Goal: Task Accomplishment & Management: Manage account settings

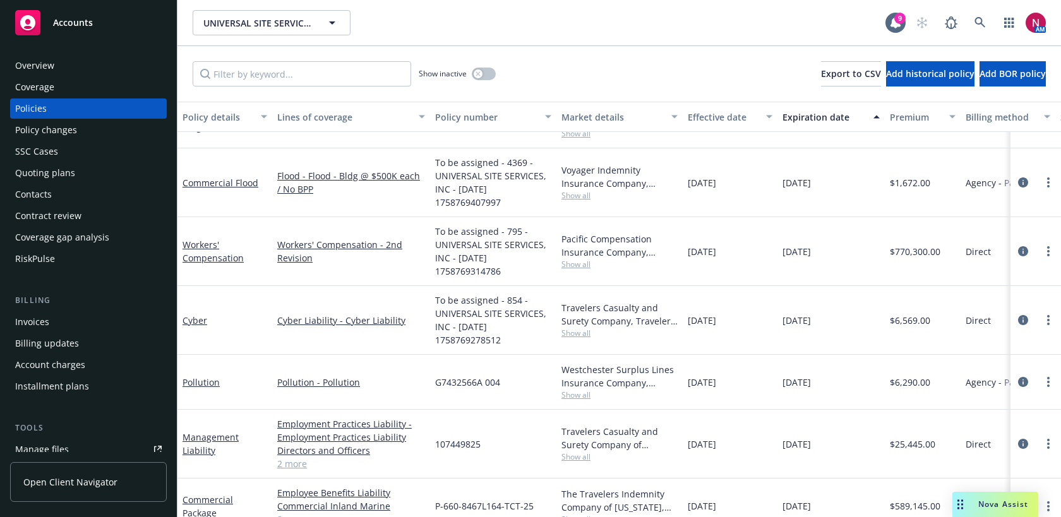
scroll to position [498, 0]
click at [1023, 251] on icon "circleInformation" at bounding box center [1023, 251] width 10 height 10
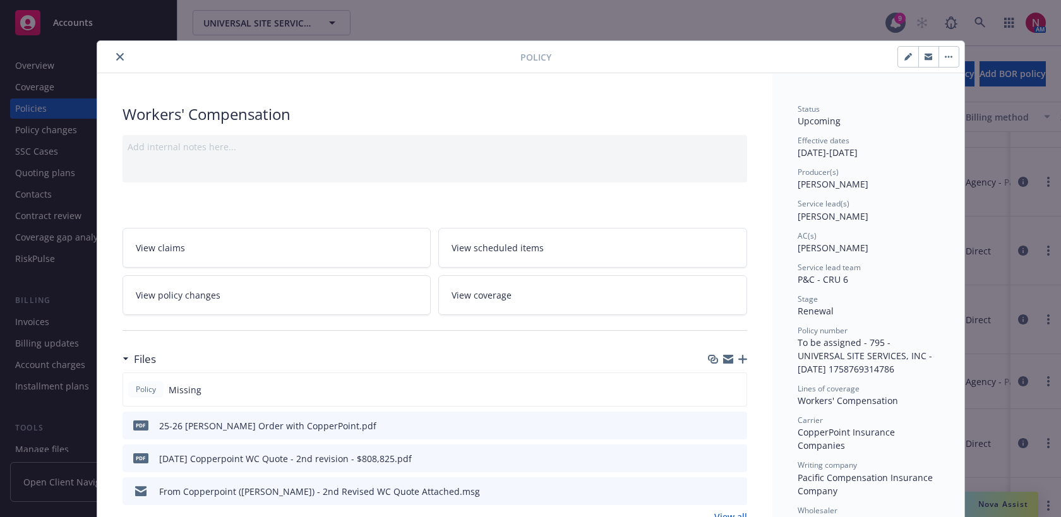
click at [906, 56] on icon "button" at bounding box center [907, 57] width 6 height 6
select select "RENEWAL"
select select "12"
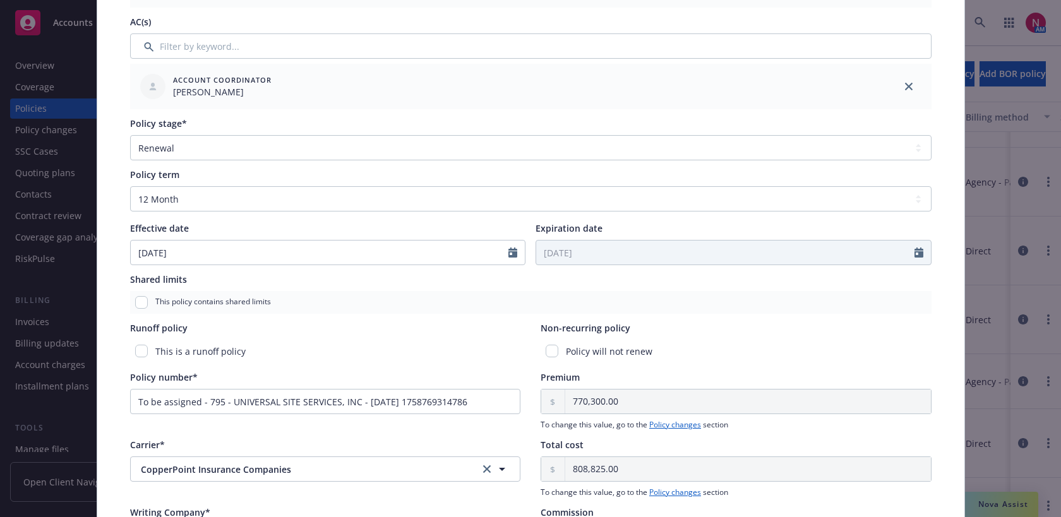
scroll to position [366, 0]
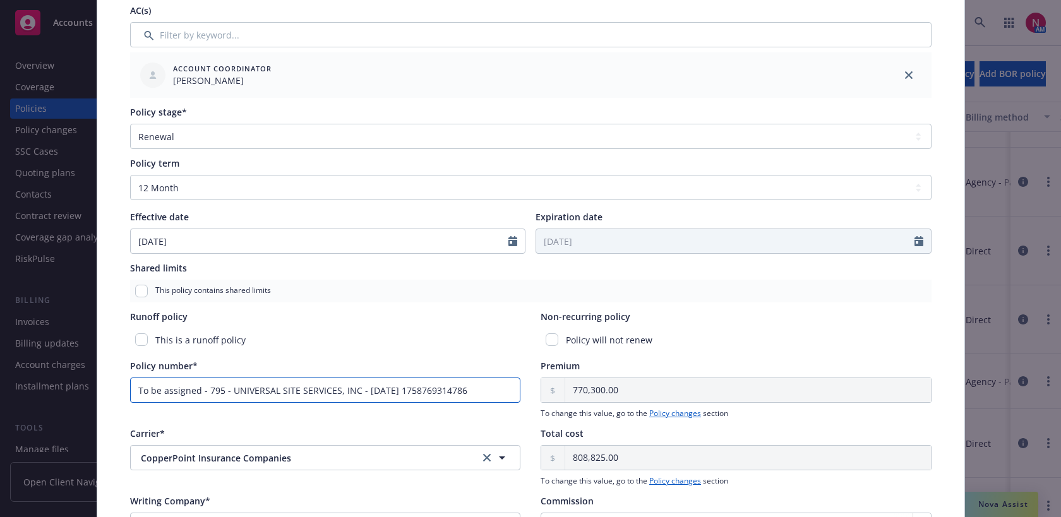
drag, startPoint x: 504, startPoint y: 389, endPoint x: 116, endPoint y: 383, distance: 388.4
click at [116, 383] on div "Policy type* Workers' Compensation Display name Producer(s)* SVP, Principal Pro…" at bounding box center [530, 194] width 867 height 967
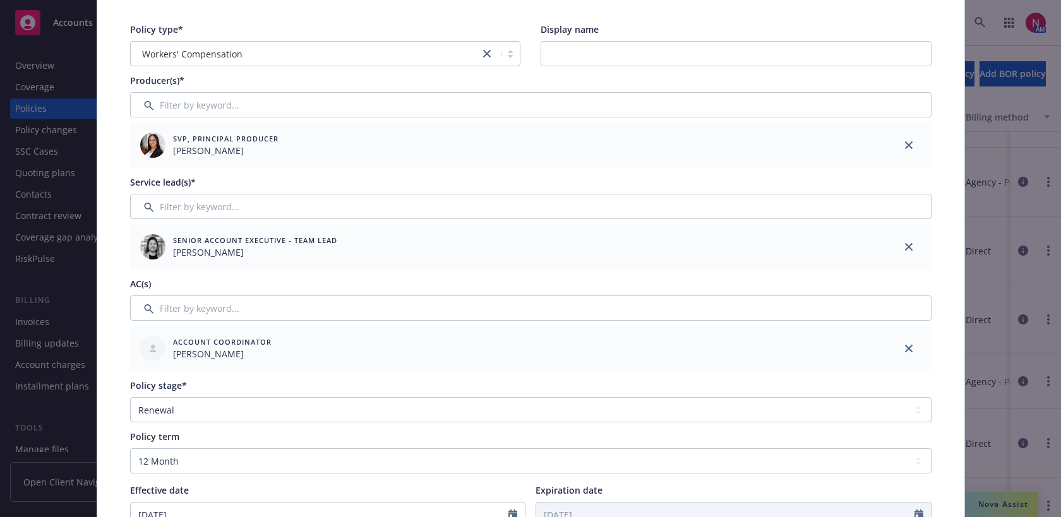
scroll to position [0, 0]
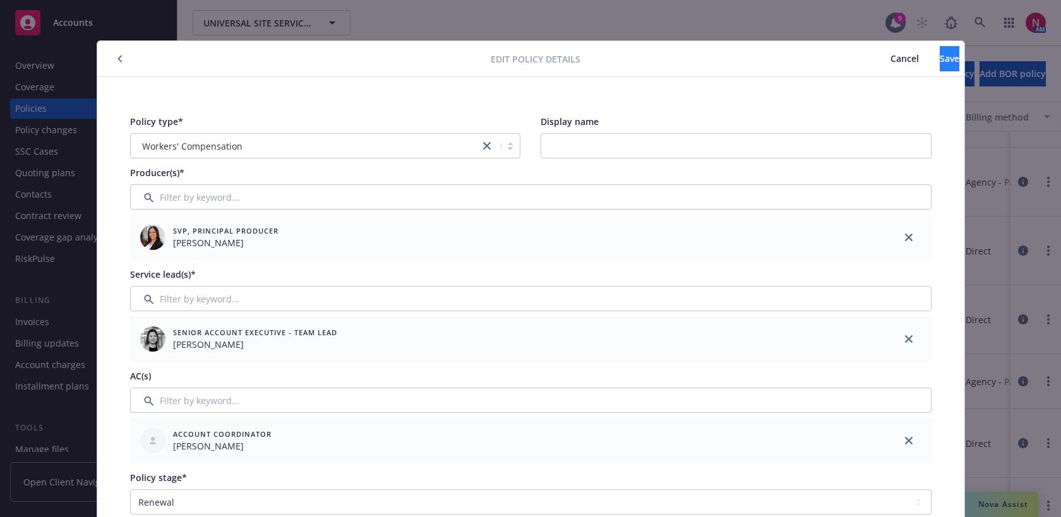
type input "WC1037031"
click at [943, 53] on button "Save" at bounding box center [950, 58] width 20 height 25
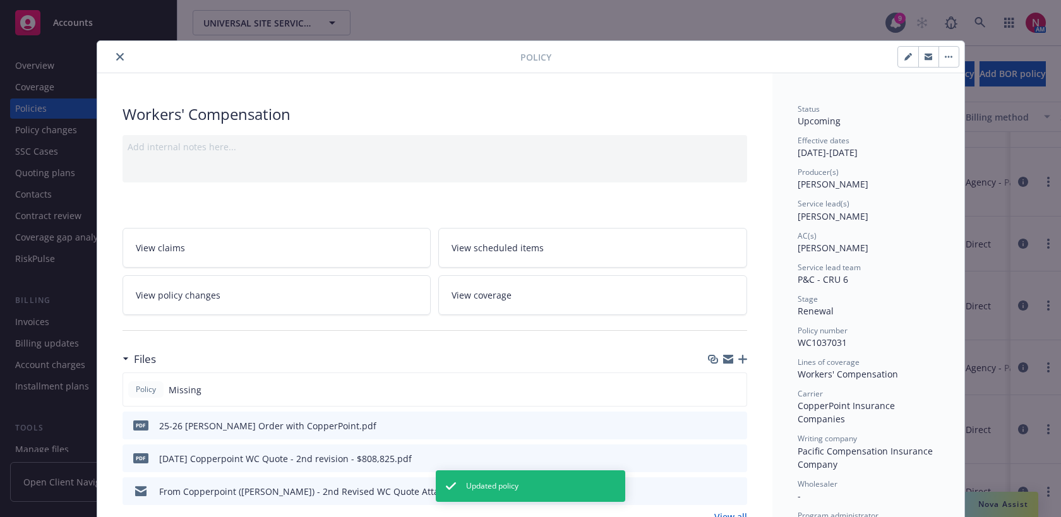
click at [120, 59] on icon "close" at bounding box center [120, 57] width 8 height 8
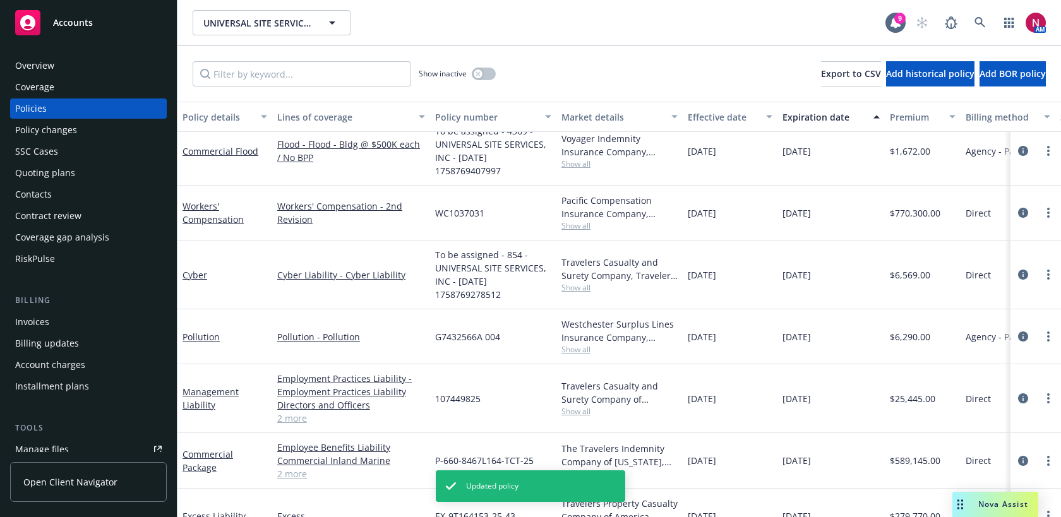
scroll to position [524, 0]
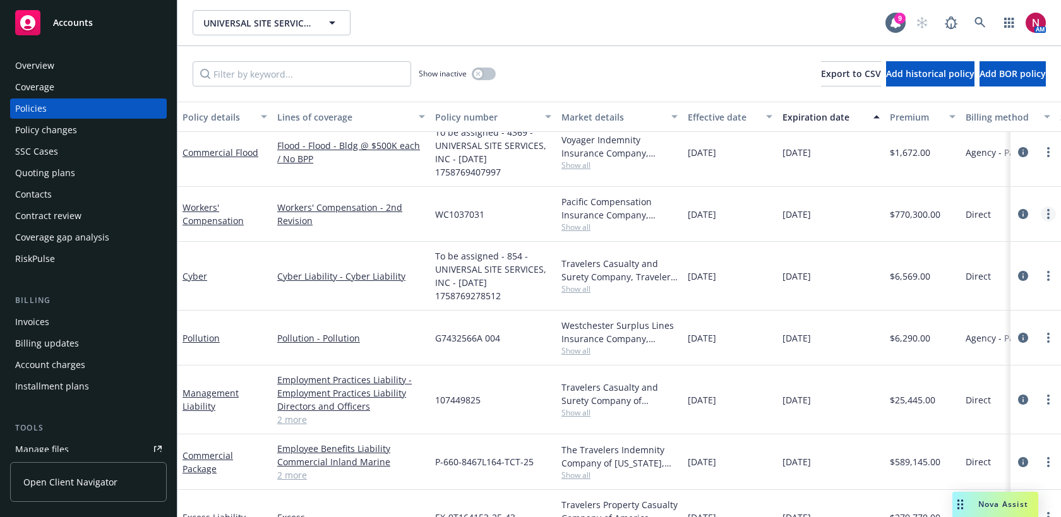
click at [1047, 211] on icon "more" at bounding box center [1048, 214] width 3 height 10
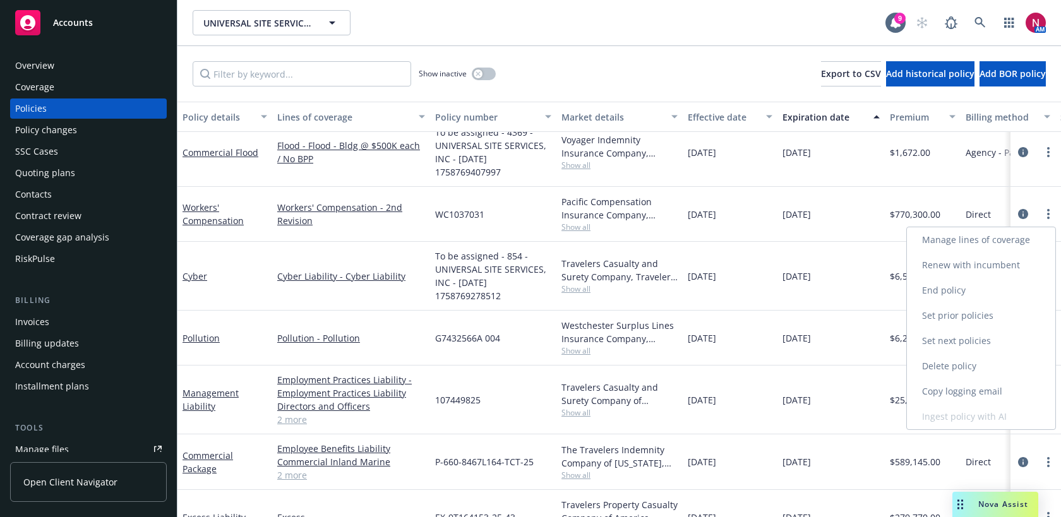
click at [988, 388] on link "Copy logging email" at bounding box center [981, 391] width 148 height 25
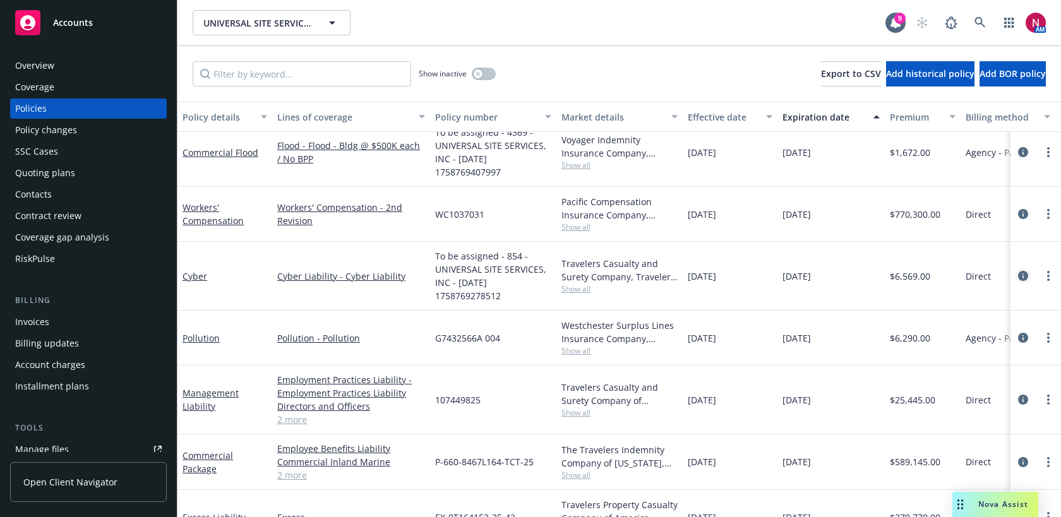
click at [1021, 275] on icon "circleInformation" at bounding box center [1023, 276] width 10 height 10
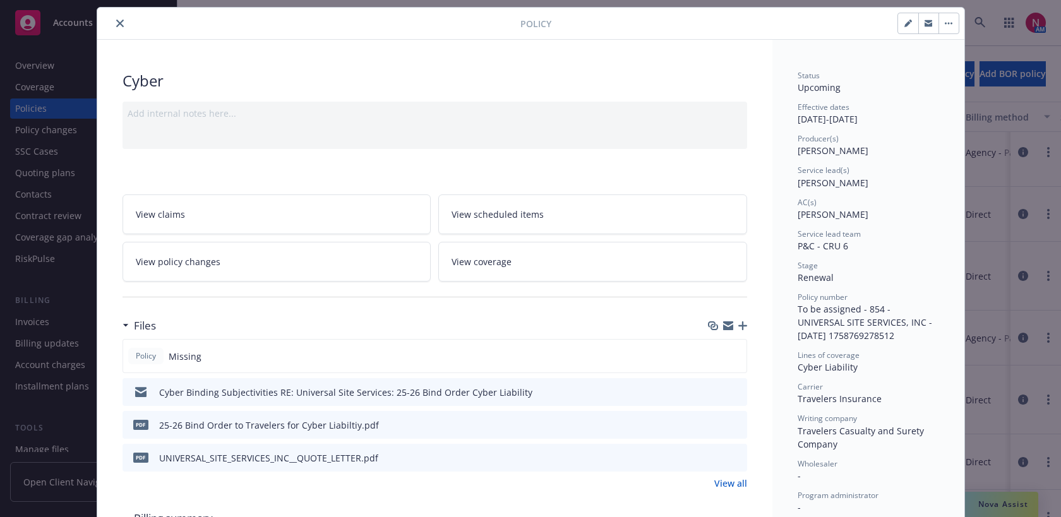
scroll to position [32, 0]
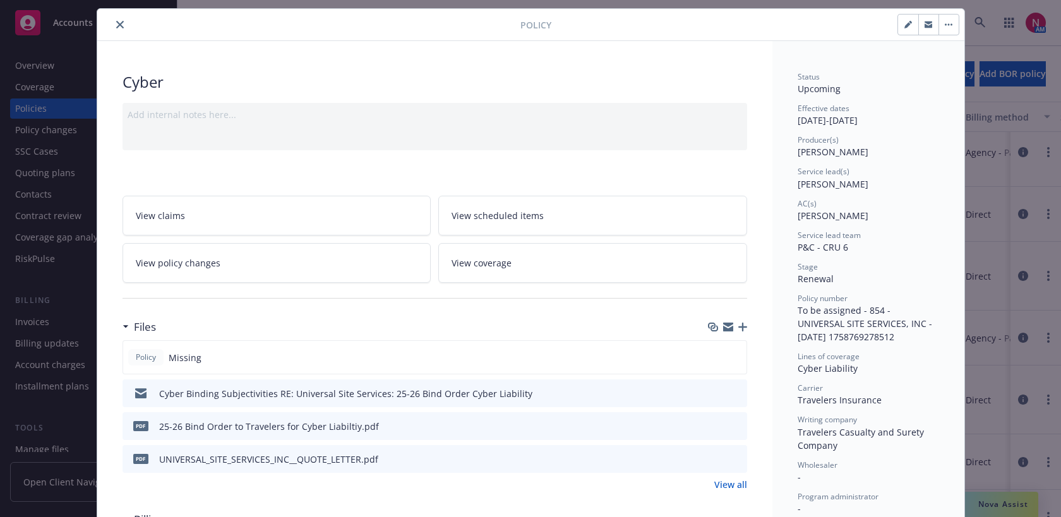
click at [908, 23] on icon "button" at bounding box center [907, 25] width 6 height 6
select select "RENEWAL"
select select "12"
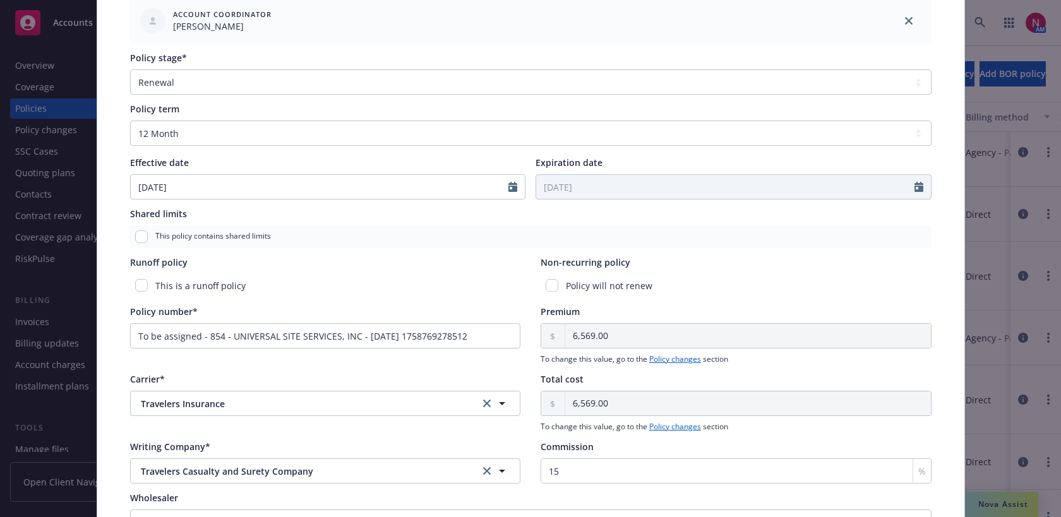
scroll to position [426, 0]
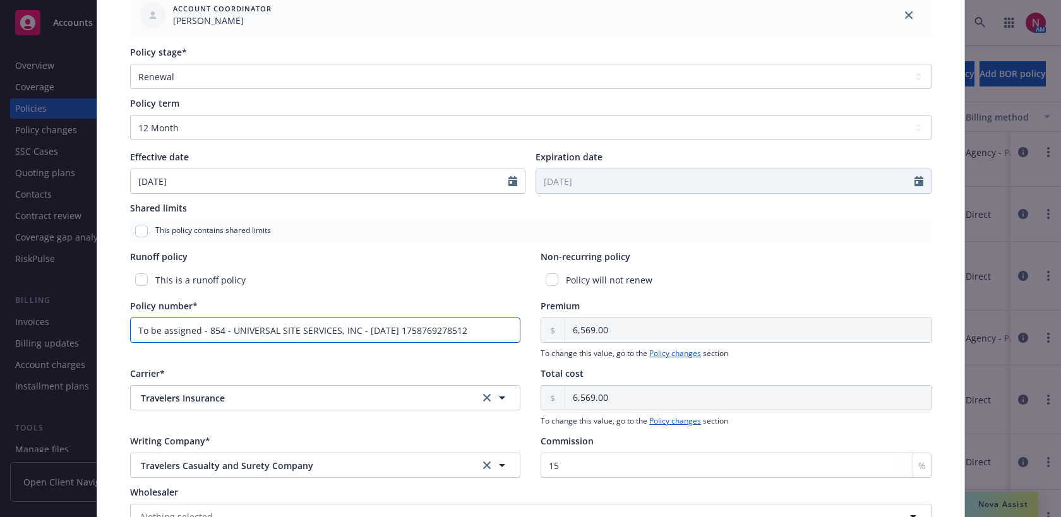
drag, startPoint x: 496, startPoint y: 330, endPoint x: 135, endPoint y: 313, distance: 362.3
click at [135, 313] on div "Policy number* To be assigned - 854 - UNIVERSAL SITE SERVICES, INC - [DATE] 175…" at bounding box center [325, 321] width 391 height 44
paste input "[EMAIL_ADDRESS][DOMAIN_NAME]"
type input "[EMAIL_ADDRESS][DOMAIN_NAME]"
drag, startPoint x: 419, startPoint y: 329, endPoint x: 104, endPoint y: 326, distance: 315.1
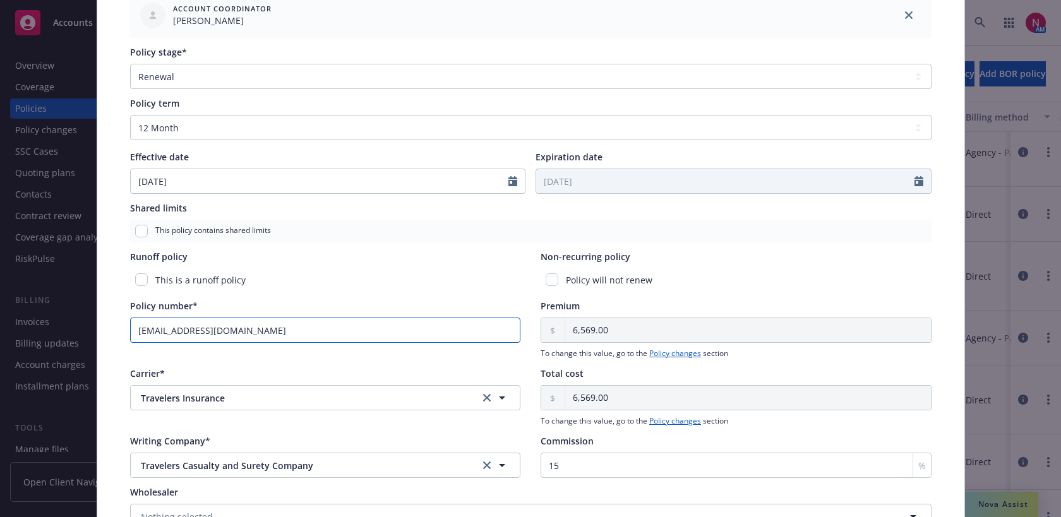
click at [104, 326] on div "Policy type* Cyber Display name Producer(s)* SVP, Principal Producer [PERSON_NA…" at bounding box center [530, 134] width 867 height 967
type input "108355923"
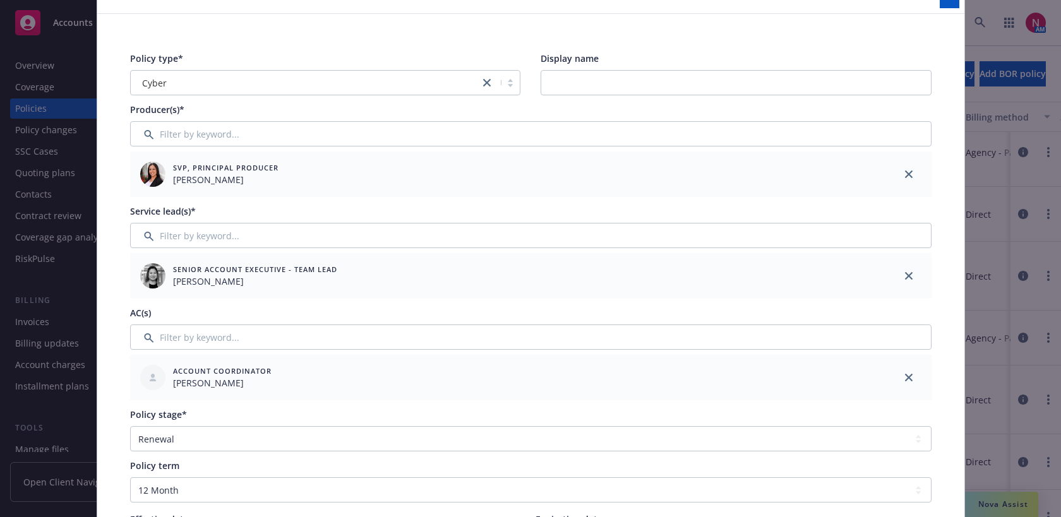
scroll to position [0, 0]
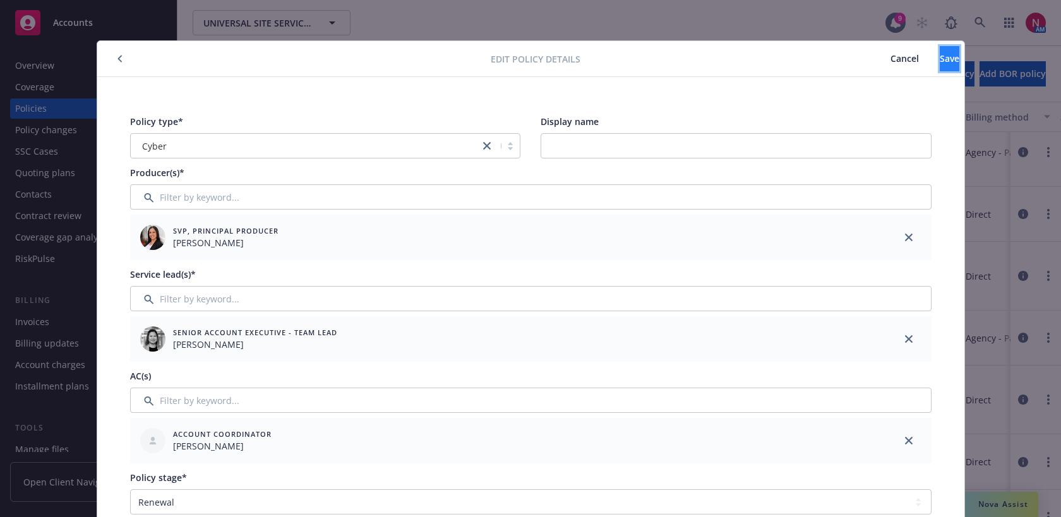
click at [940, 57] on span "Save" at bounding box center [950, 58] width 20 height 12
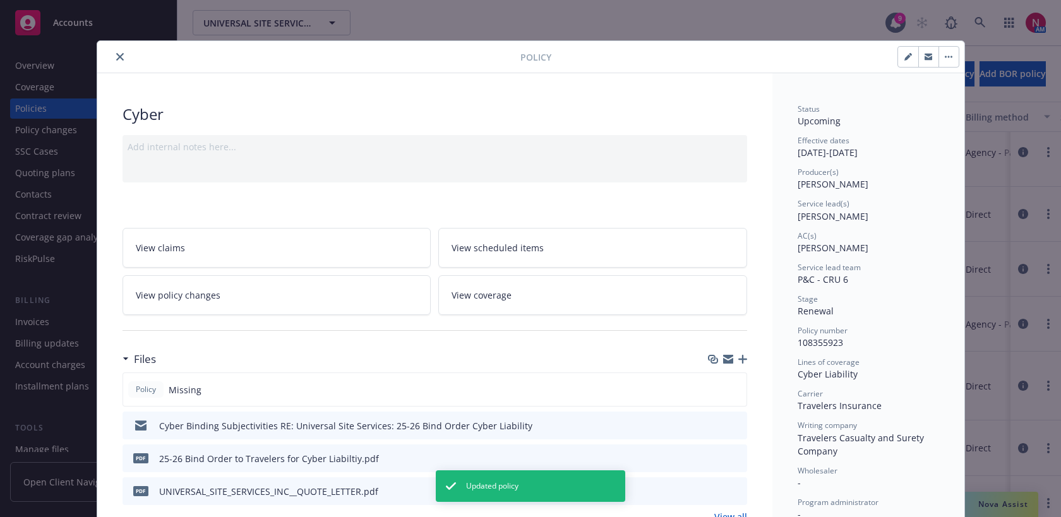
click at [930, 57] on icon "button" at bounding box center [929, 58] width 8 height 4
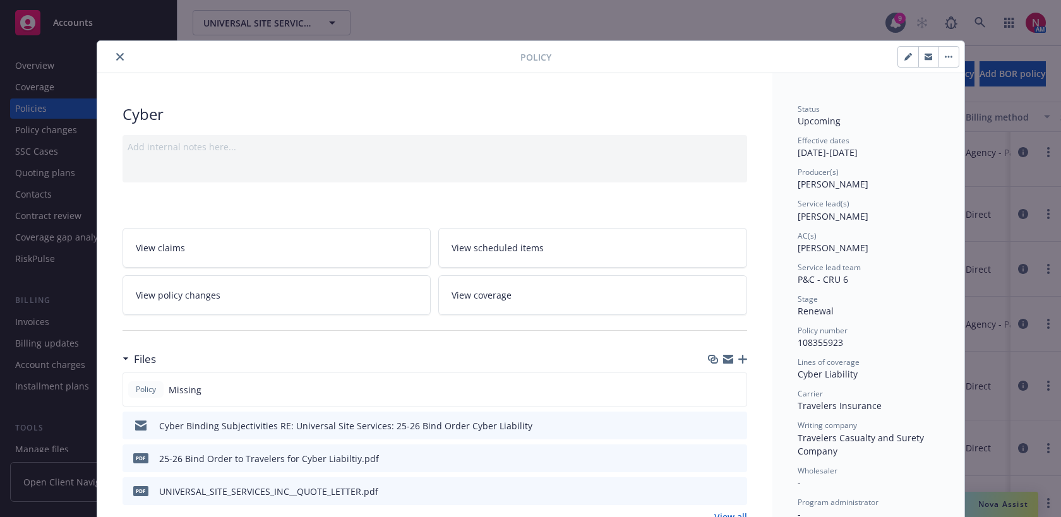
click at [125, 57] on button "close" at bounding box center [119, 56] width 15 height 15
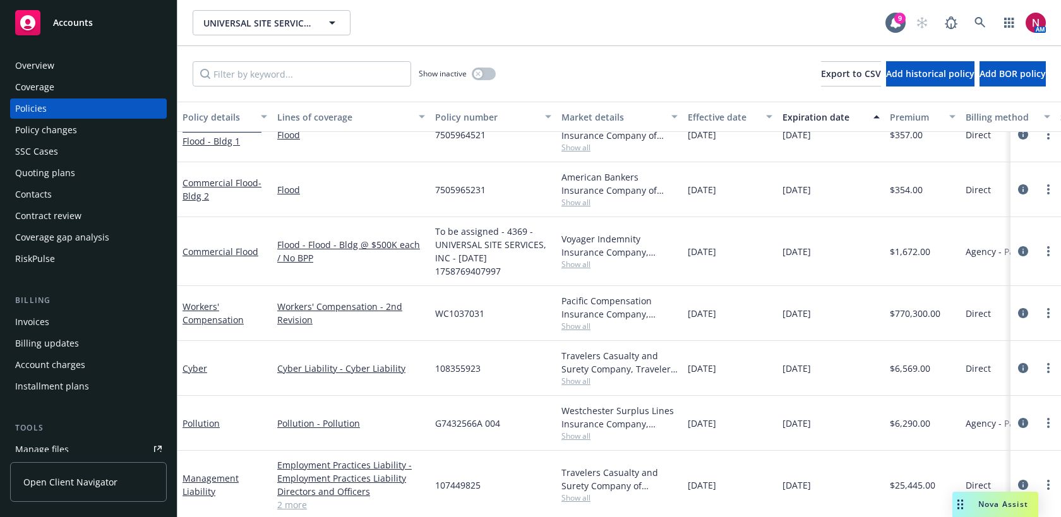
scroll to position [429, 0]
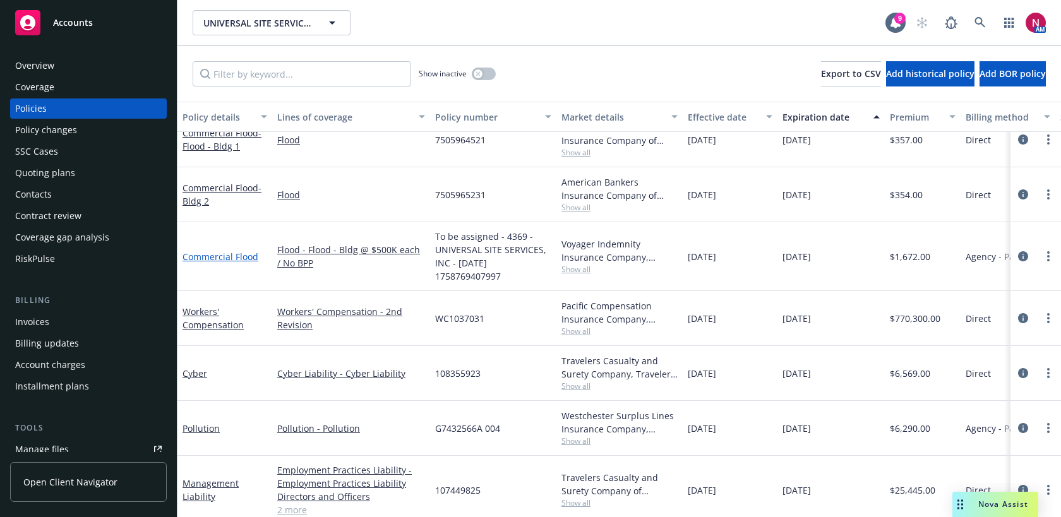
click at [205, 258] on link "Commercial Flood" at bounding box center [221, 257] width 76 height 12
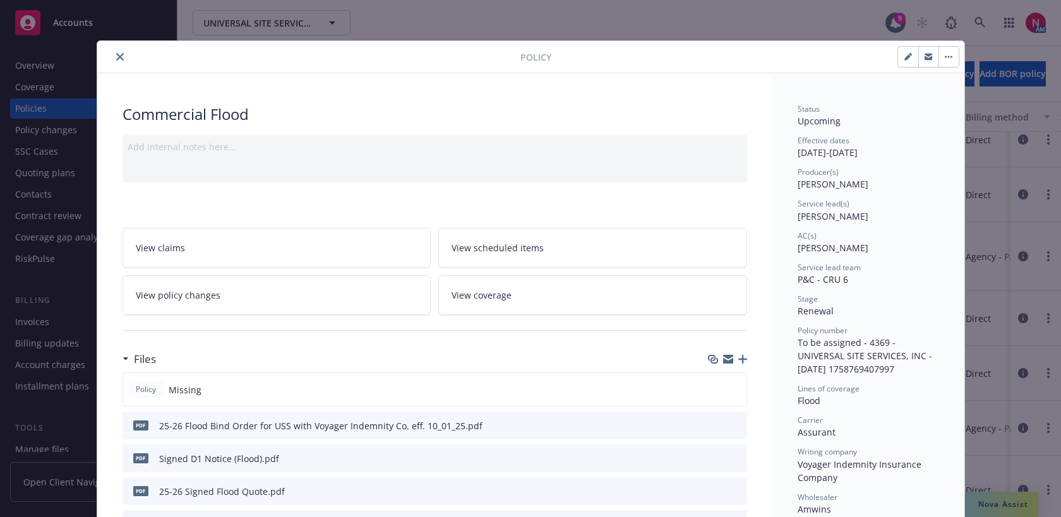
click at [907, 57] on icon "button" at bounding box center [907, 57] width 6 height 6
select select "RENEWAL"
select select "12"
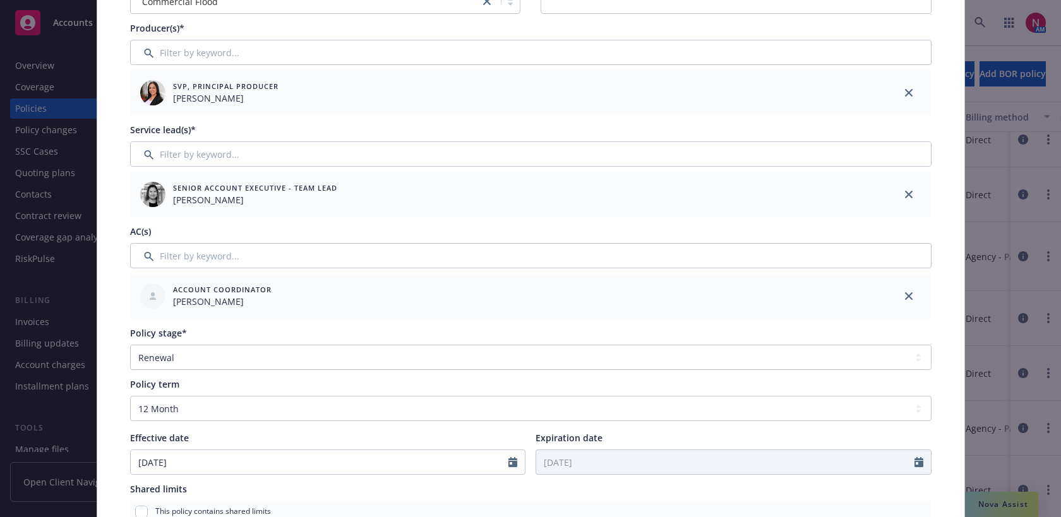
scroll to position [366, 0]
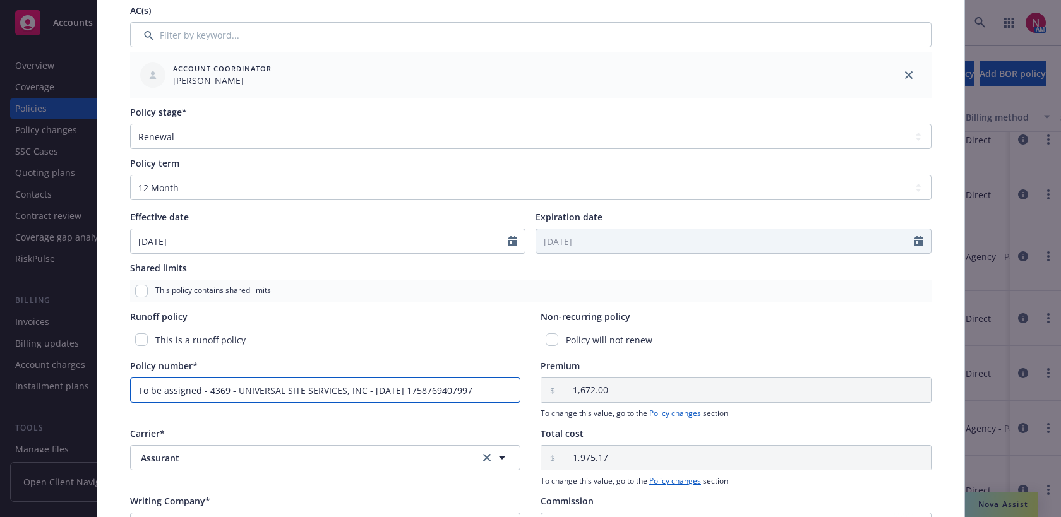
drag, startPoint x: 495, startPoint y: 386, endPoint x: 58, endPoint y: 372, distance: 437.3
click at [58, 372] on div "Edit policy details Cancel Save Policy type* Commercial Flood Display name Prod…" at bounding box center [530, 258] width 1061 height 517
paste input "FBS000208901"
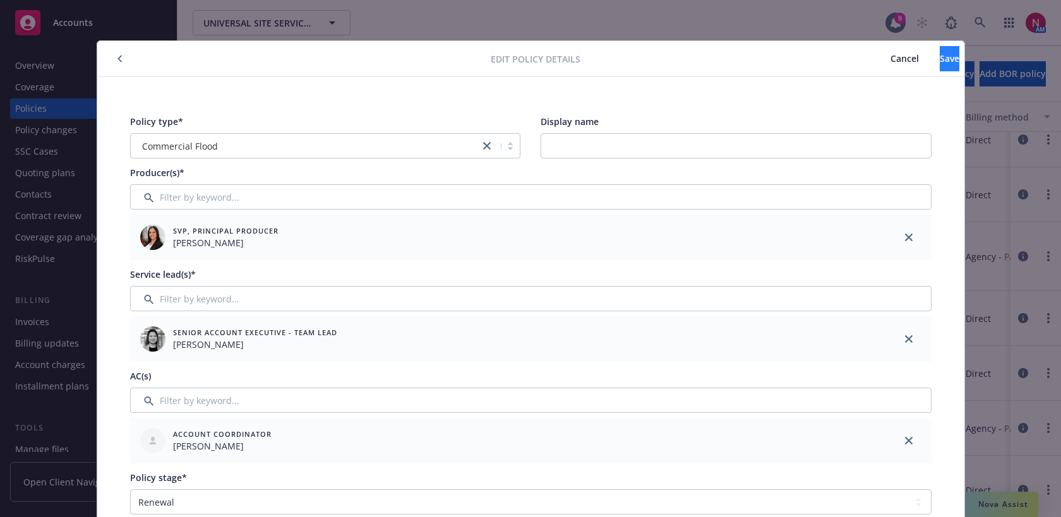
type input "FBS000208901"
click at [940, 66] on button "Save" at bounding box center [950, 58] width 20 height 25
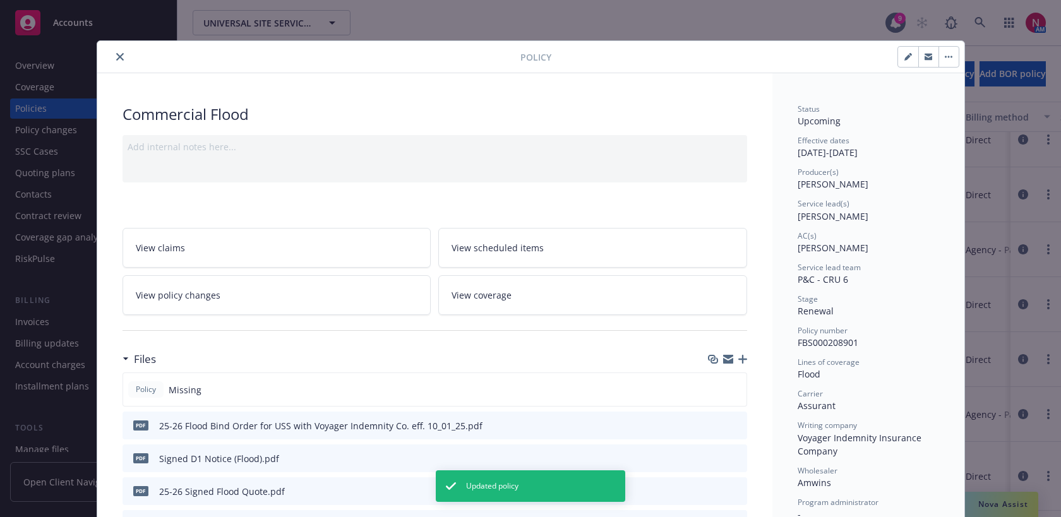
click at [120, 59] on icon "close" at bounding box center [120, 57] width 8 height 8
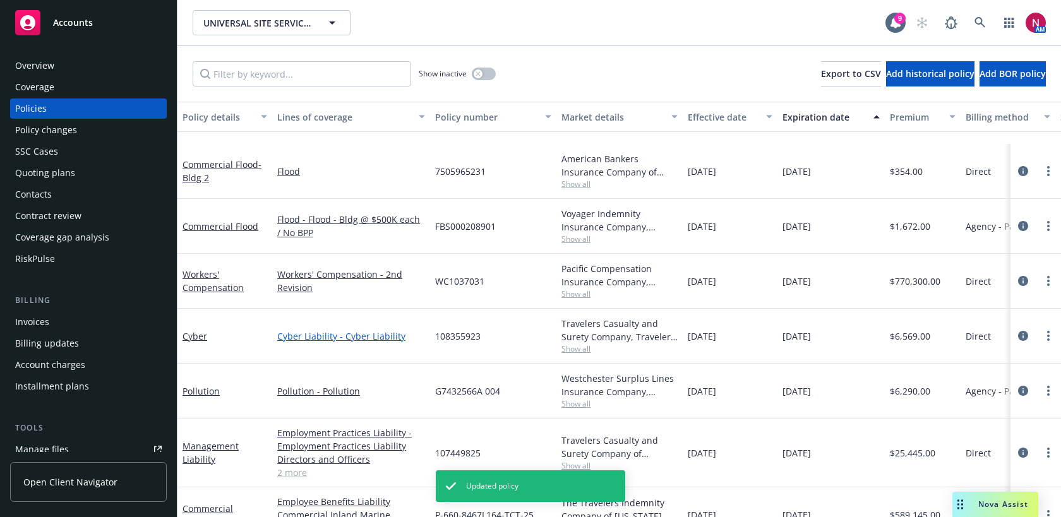
scroll to position [574, 0]
